Goal: Task Accomplishment & Management: Use online tool/utility

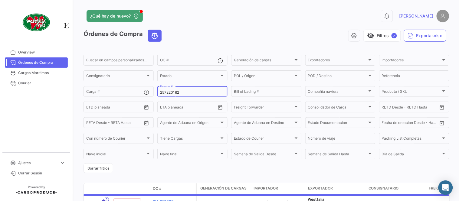
scroll to position [39, 0]
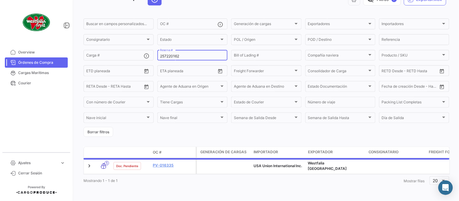
type input "257220162"
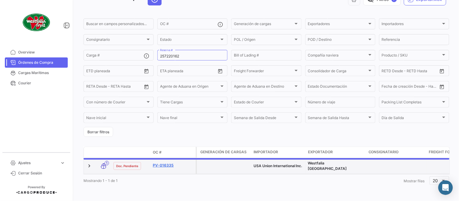
drag, startPoint x: 0, startPoint y: 0, endPoint x: 168, endPoint y: 162, distance: 233.2
click at [168, 163] on link "PV-016335" at bounding box center [173, 165] width 41 height 5
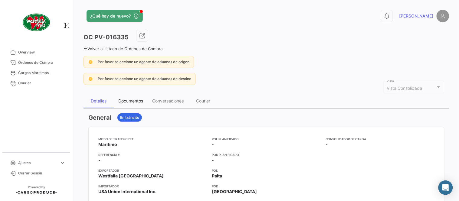
click at [131, 100] on div "Documentos" at bounding box center [130, 100] width 25 height 5
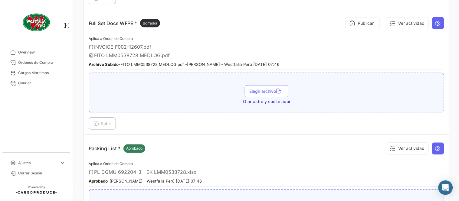
scroll to position [235, 0]
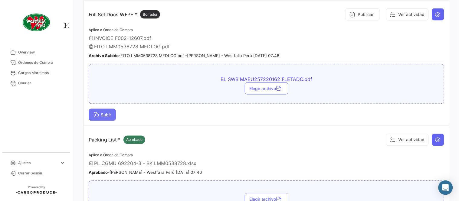
click at [110, 114] on span "Subir" at bounding box center [102, 115] width 18 height 5
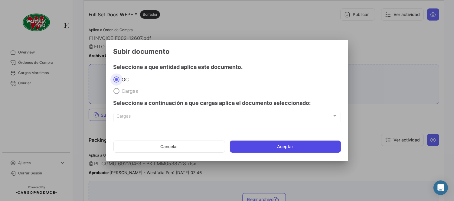
click at [281, 147] on button "Aceptar" at bounding box center [285, 147] width 111 height 12
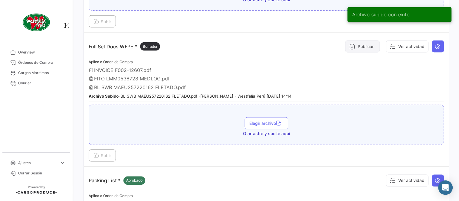
scroll to position [168, 0]
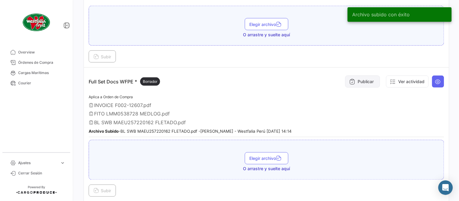
click at [349, 83] on icon at bounding box center [352, 82] width 6 height 6
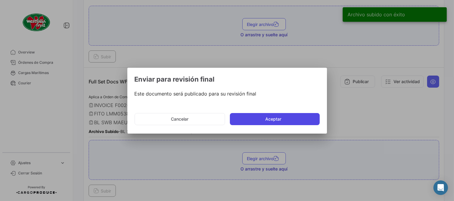
drag, startPoint x: 281, startPoint y: 127, endPoint x: 276, endPoint y: 121, distance: 7.7
click at [281, 128] on mat-dialog-actions "Cancelar Aceptar" at bounding box center [227, 119] width 185 height 21
click at [274, 119] on button "Aceptar" at bounding box center [275, 119] width 90 height 12
